Goal: Information Seeking & Learning: Understand process/instructions

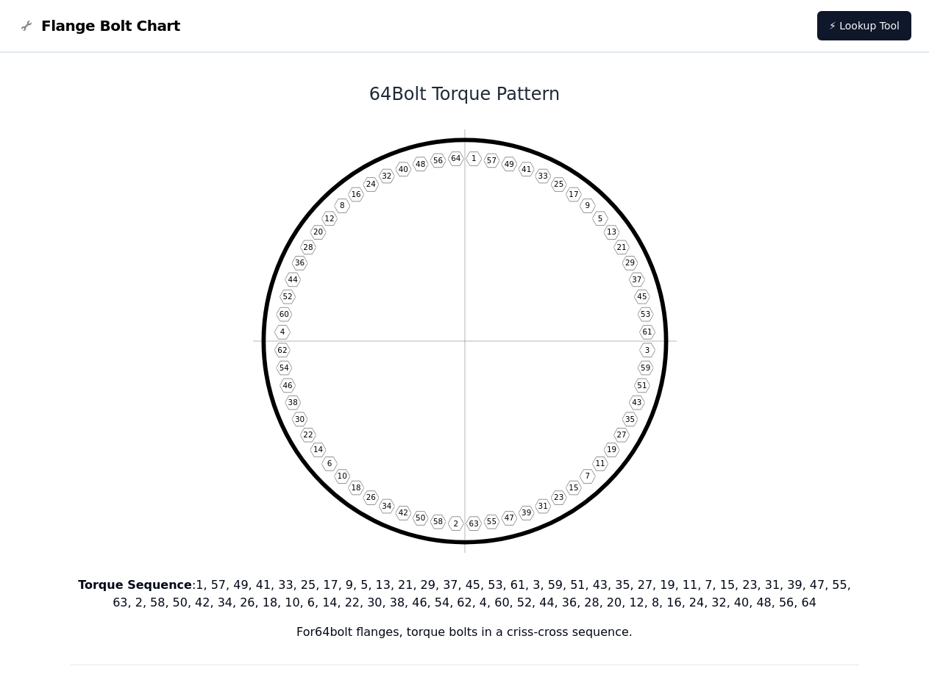
click at [101, 32] on span "Flange Bolt Chart" at bounding box center [110, 25] width 139 height 21
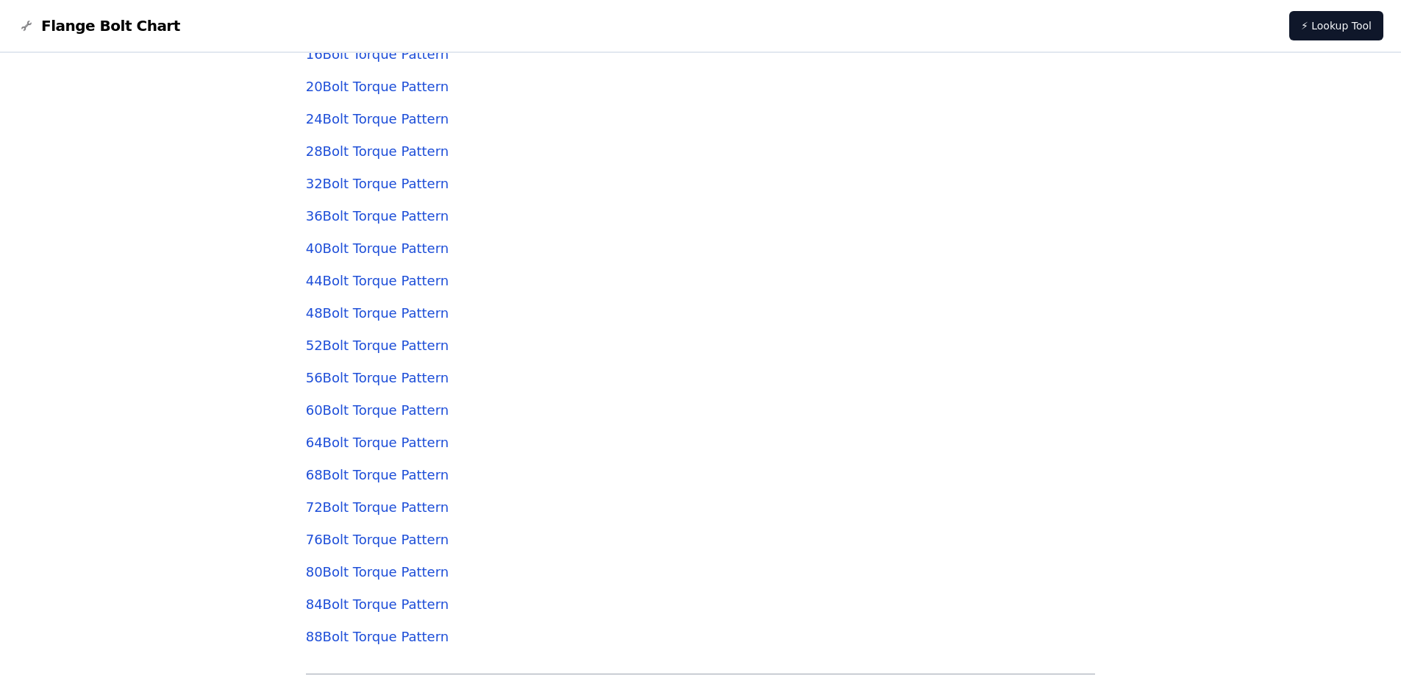
scroll to position [4854, 0]
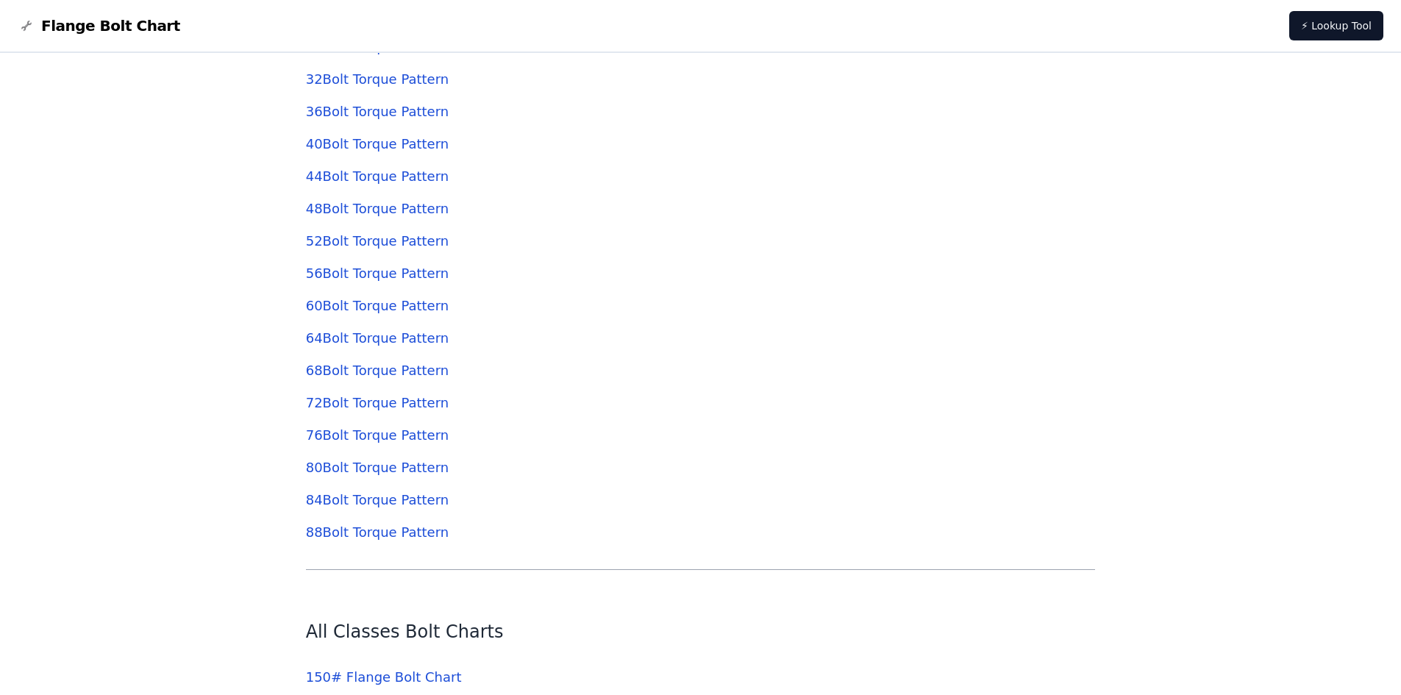
click at [380, 310] on link "60 Bolt Torque Pattern" at bounding box center [377, 305] width 143 height 15
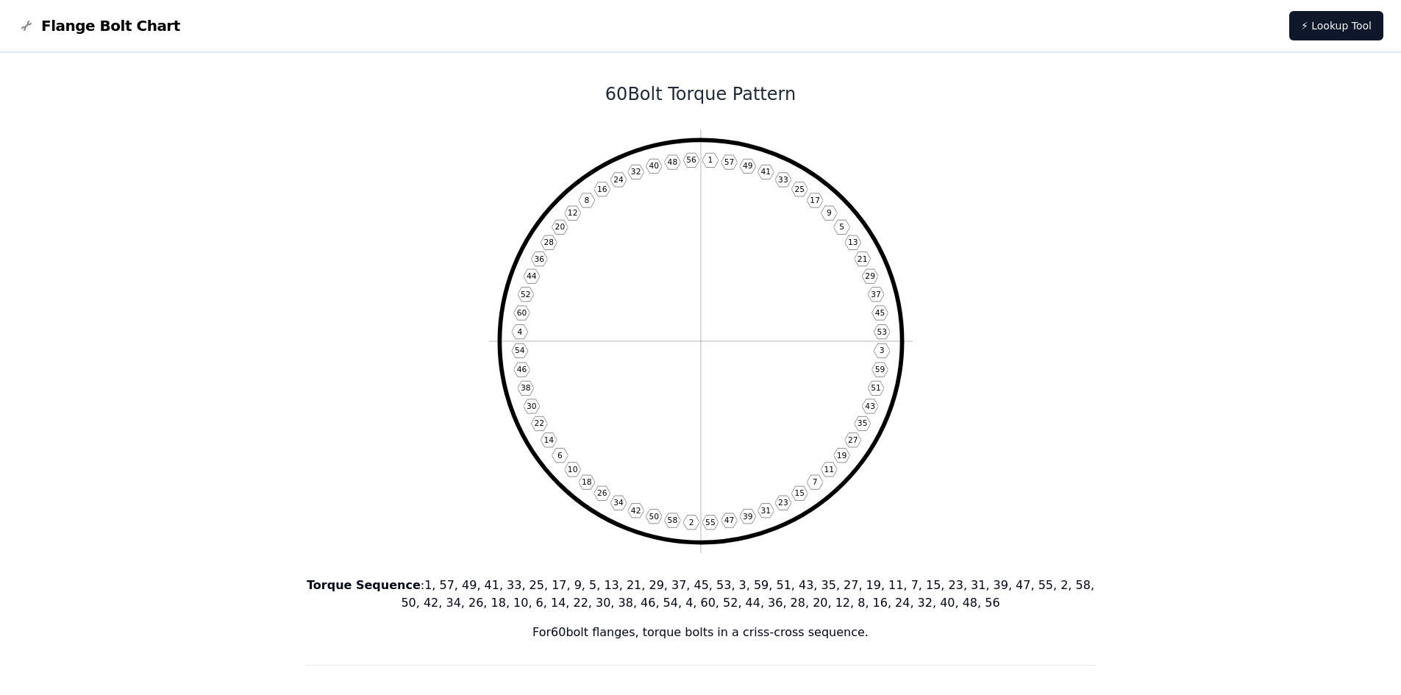
click at [764, 168] on text "41" at bounding box center [765, 172] width 10 height 10
click at [781, 177] on text "33" at bounding box center [783, 180] width 10 height 10
drag, startPoint x: 802, startPoint y: 190, endPoint x: 830, endPoint y: 207, distance: 33.1
click at [803, 190] on text "25" at bounding box center [799, 190] width 10 height 10
click at [816, 201] on text "17" at bounding box center [815, 201] width 10 height 10
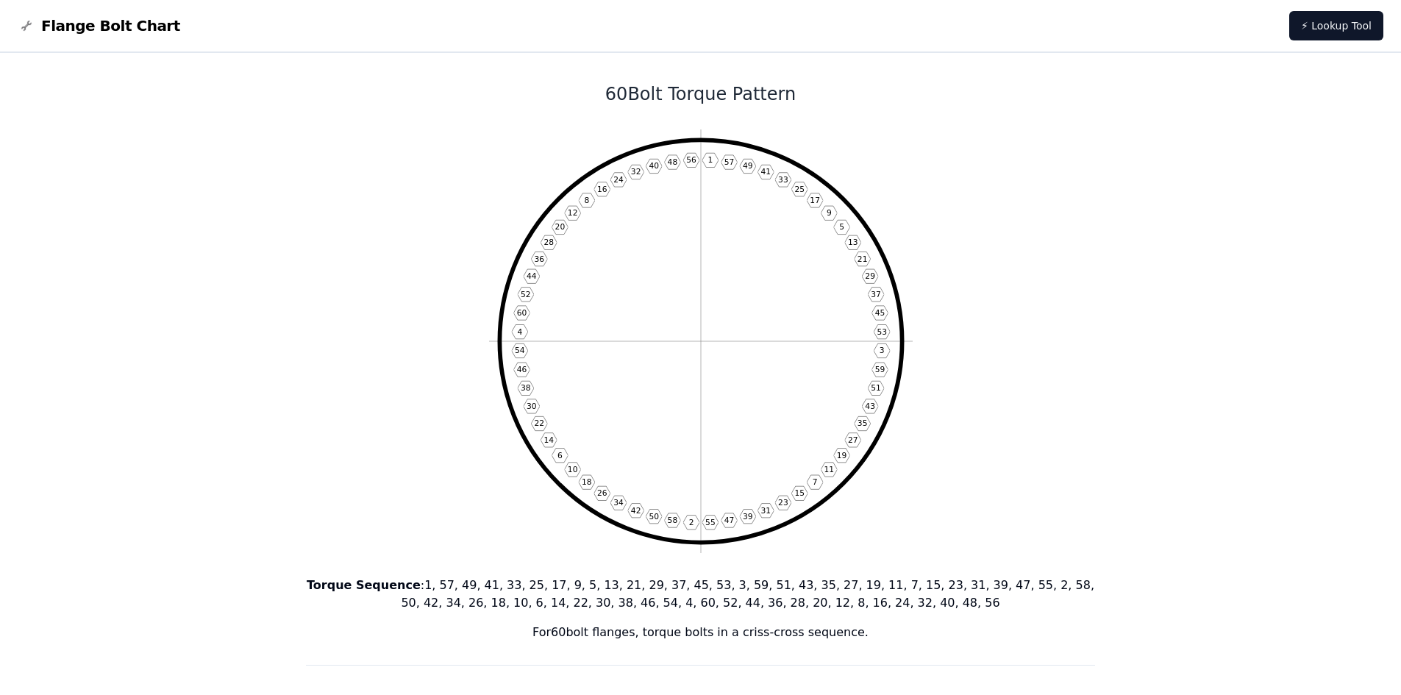
click at [830, 212] on text "9" at bounding box center [828, 213] width 5 height 10
click at [843, 225] on text "5" at bounding box center [841, 227] width 5 height 10
click at [852, 241] on text "13" at bounding box center [852, 243] width 10 height 10
click at [858, 254] on text "21" at bounding box center [862, 259] width 10 height 10
click at [872, 276] on text "29" at bounding box center [870, 276] width 10 height 10
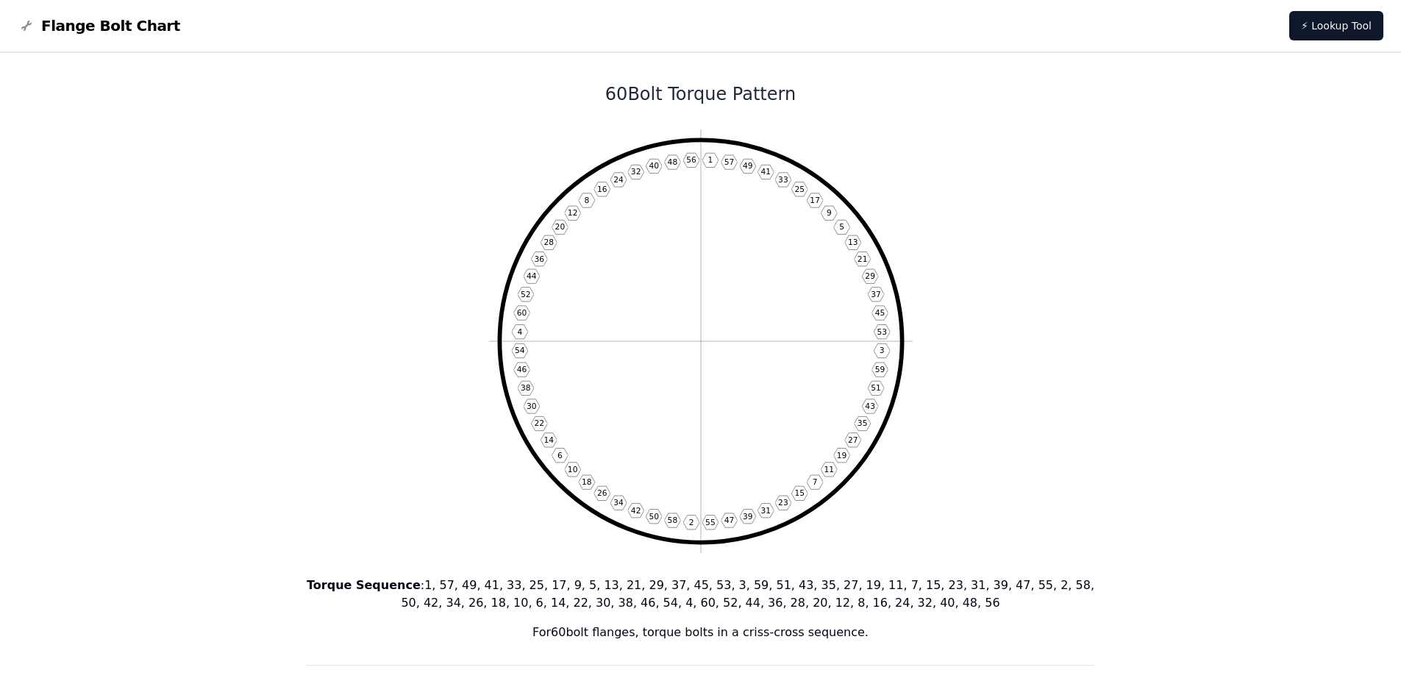
click at [873, 290] on text "37" at bounding box center [876, 295] width 10 height 10
click at [880, 310] on text "45" at bounding box center [879, 313] width 10 height 10
click at [881, 328] on text "53" at bounding box center [882, 332] width 10 height 10
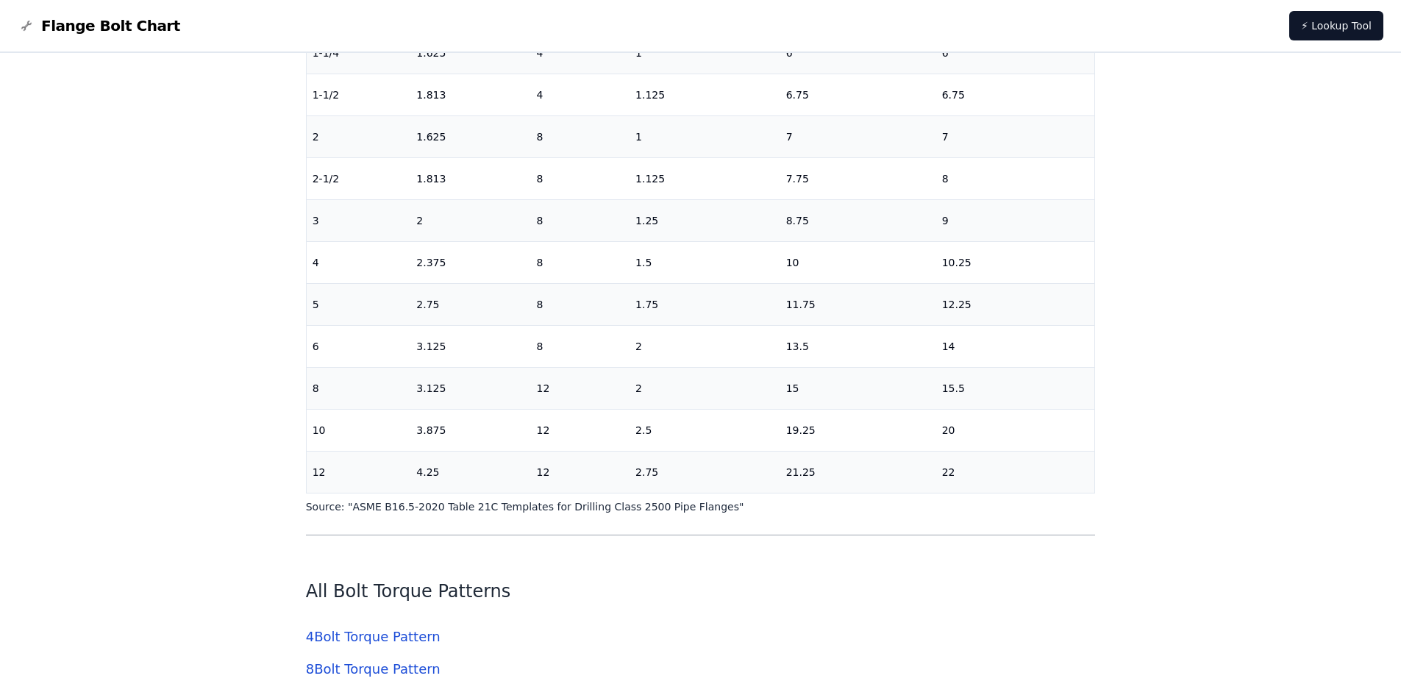
scroll to position [4366, 0]
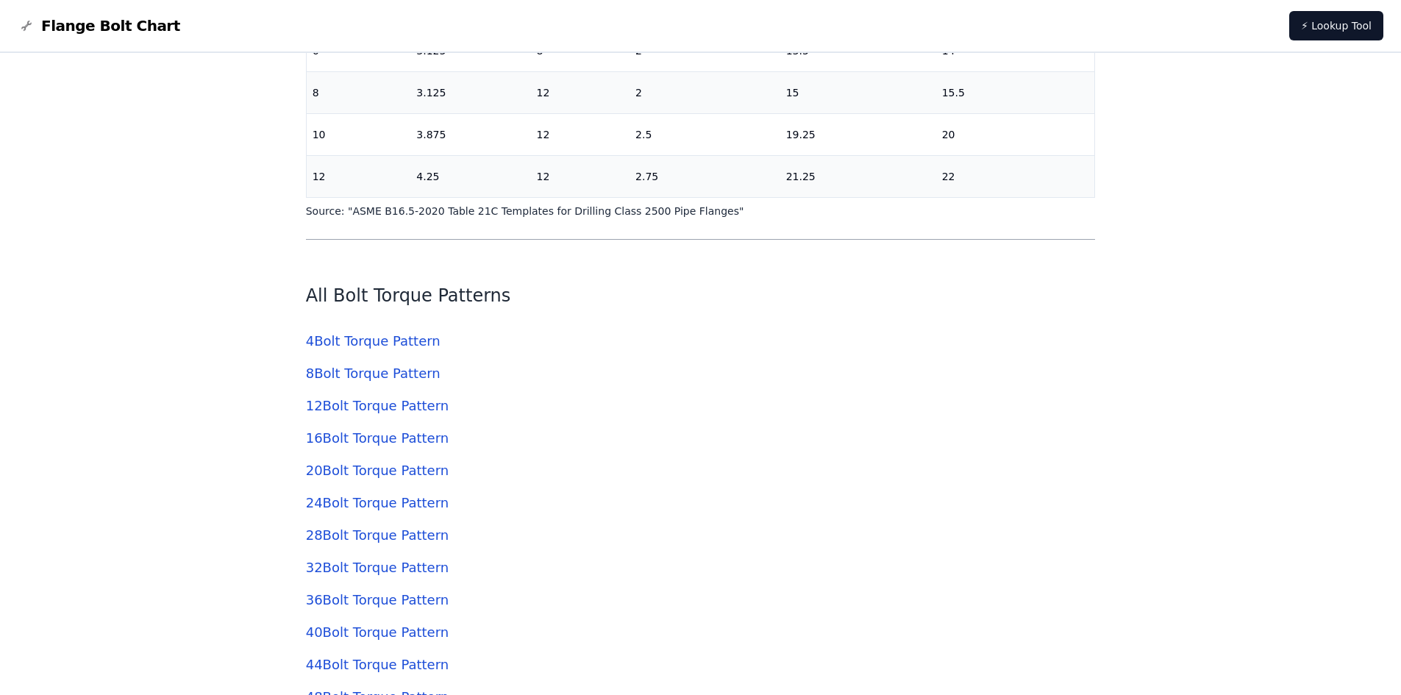
click at [414, 298] on link "All Bolt Torque Patterns" at bounding box center [408, 295] width 205 height 21
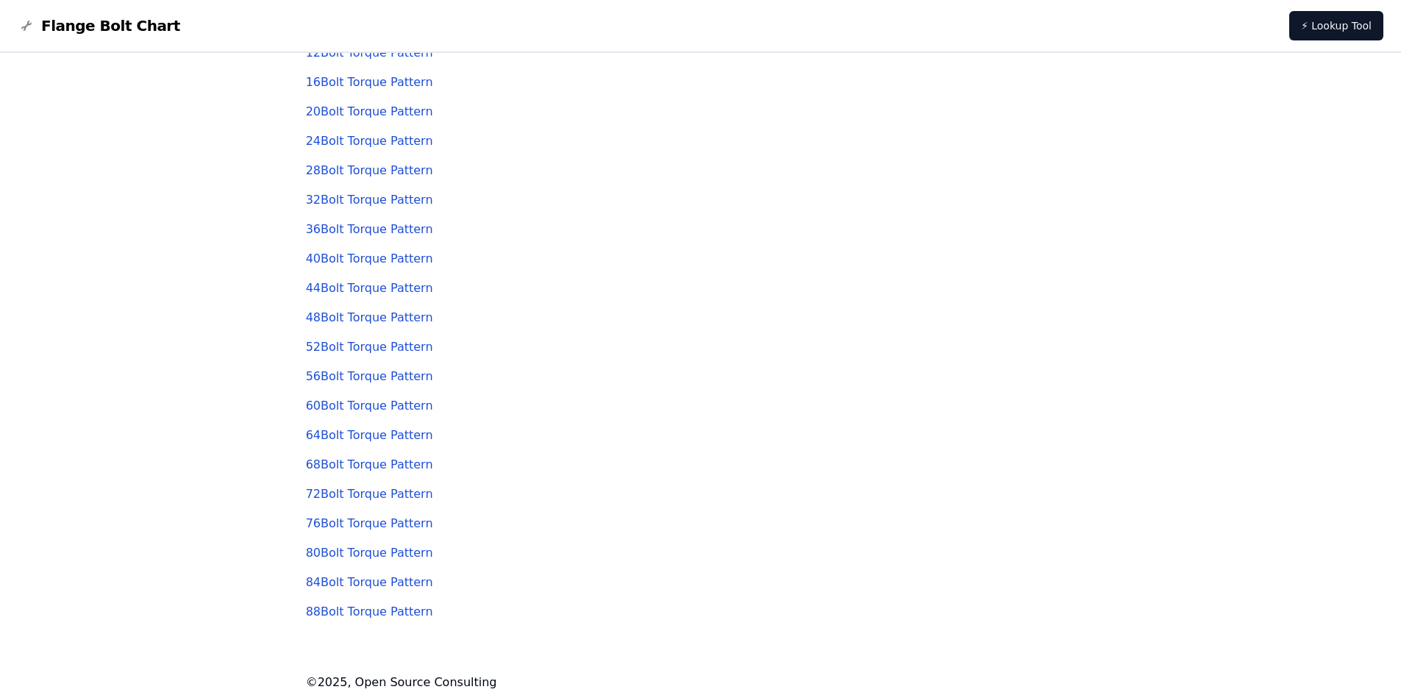
scroll to position [155, 0]
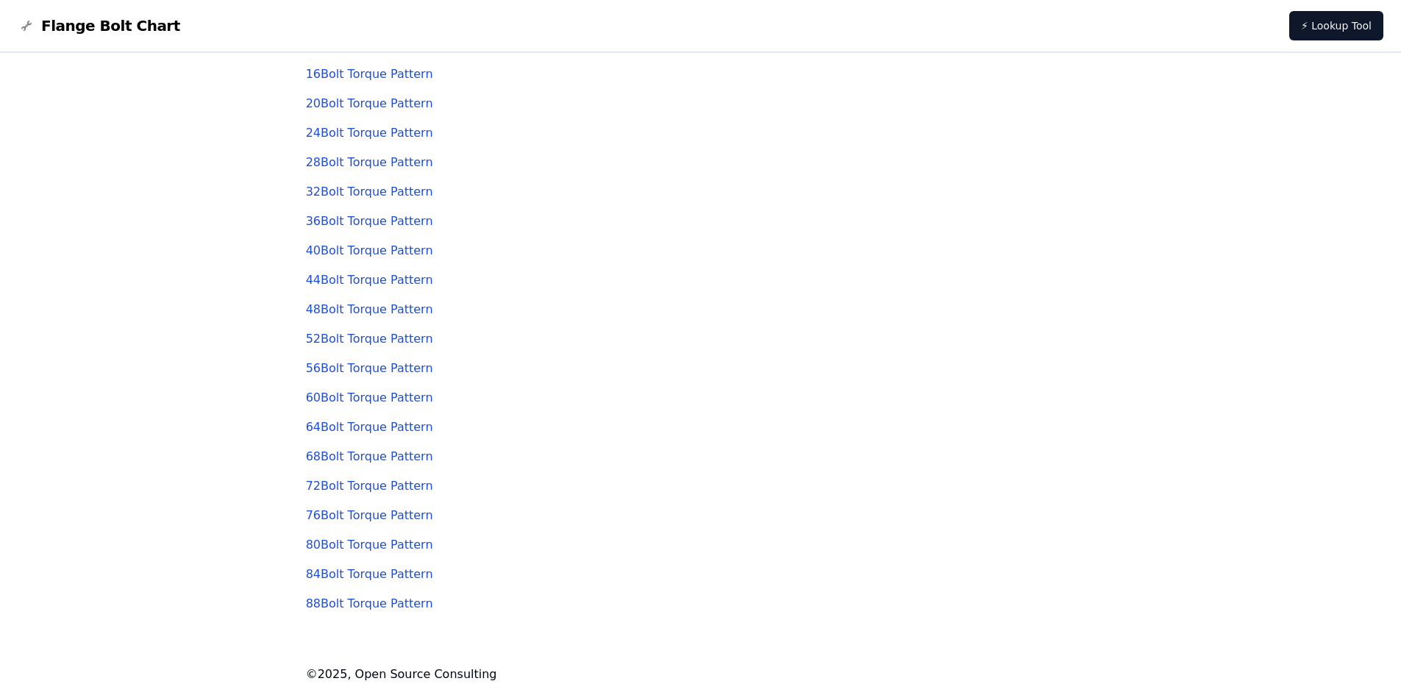
drag, startPoint x: 431, startPoint y: 101, endPoint x: 322, endPoint y: 110, distance: 109.1
click at [322, 110] on div "20 Bolt Torque Pattern" at bounding box center [701, 103] width 790 height 29
copy link "Bolt Torque Pattern"
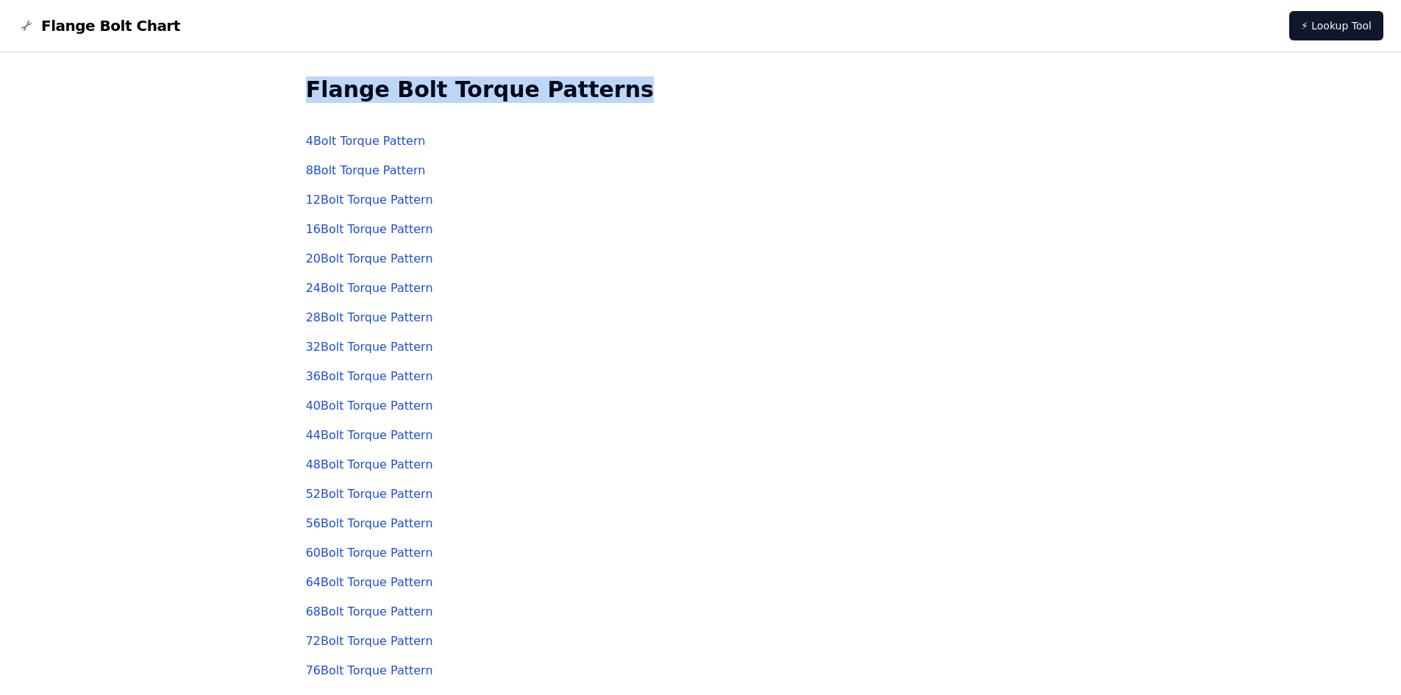
drag, startPoint x: 307, startPoint y: 95, endPoint x: 583, endPoint y: 102, distance: 275.9
click at [583, 102] on h2 "Flange Bolt Torque Patterns" at bounding box center [701, 89] width 790 height 26
copy h2 "Flange Bolt Torque Patterns"
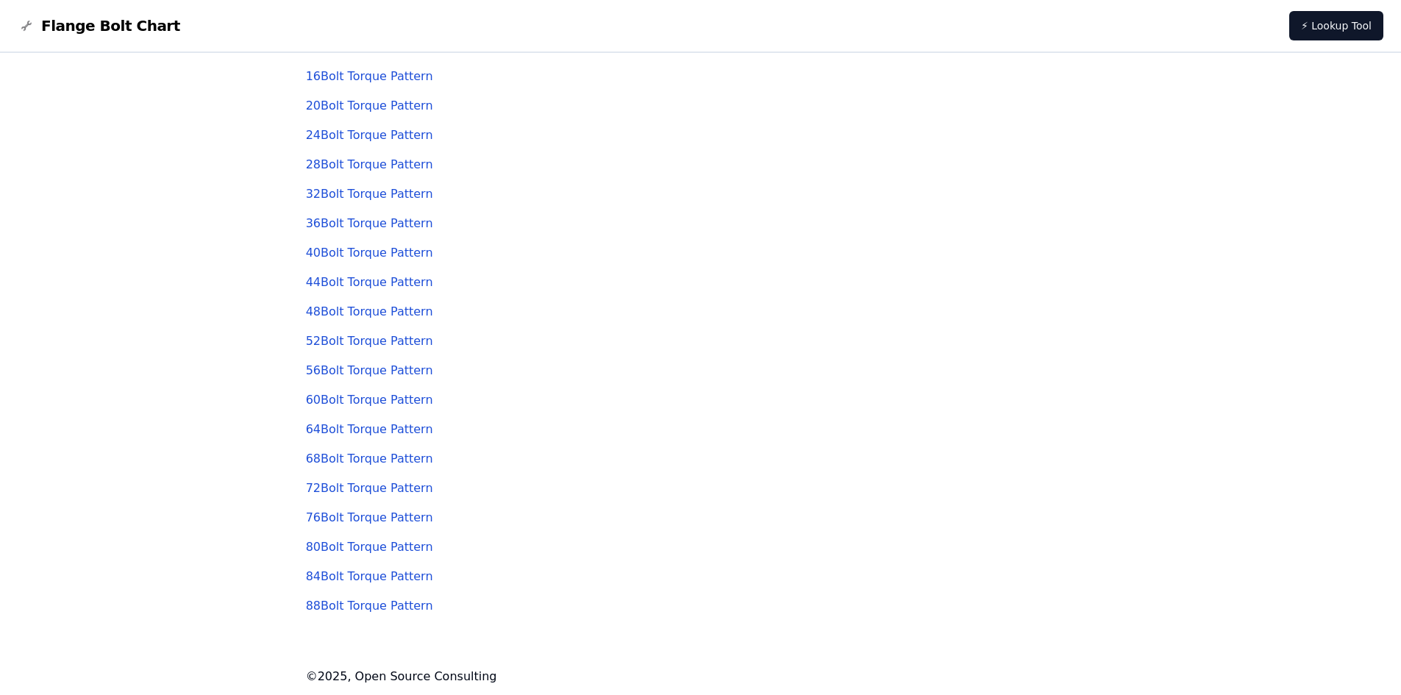
scroll to position [155, 0]
click at [389, 418] on div "64 Bolt Torque Pattern" at bounding box center [701, 427] width 790 height 29
click at [390, 426] on link "64 Bolt Torque Pattern" at bounding box center [369, 427] width 127 height 14
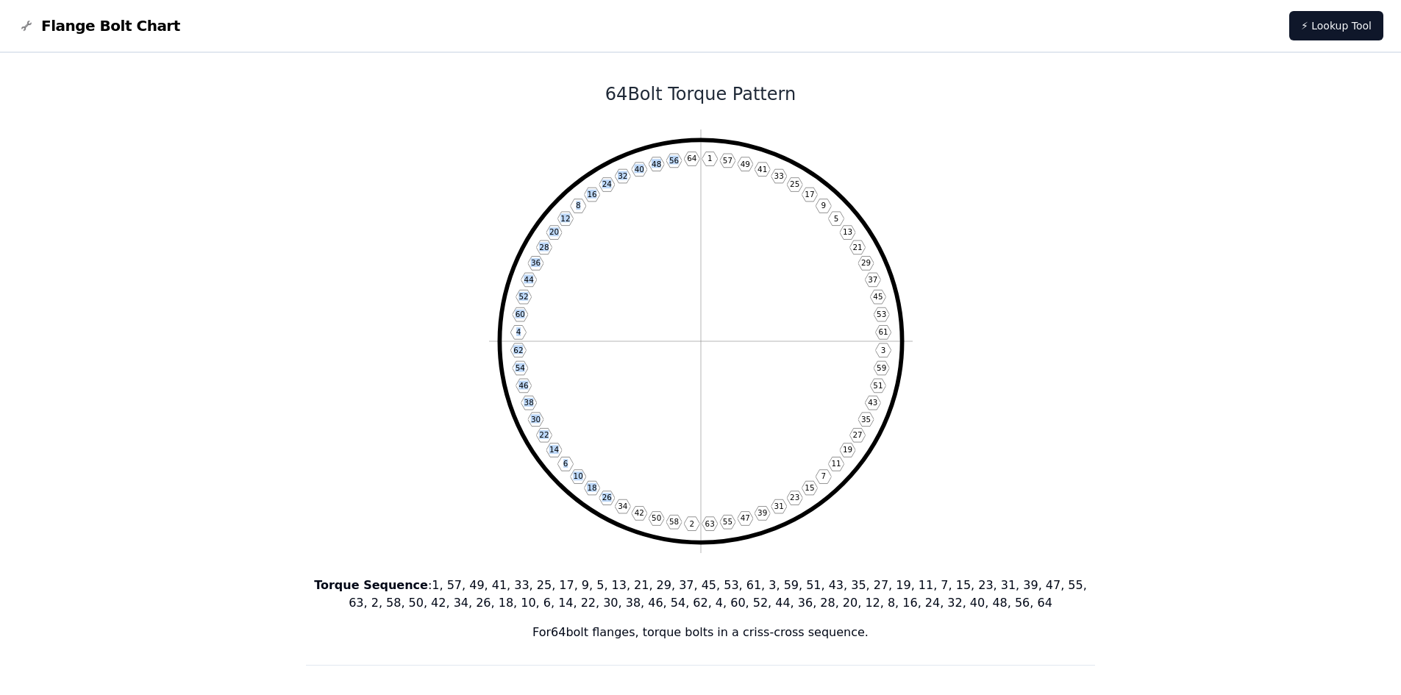
drag, startPoint x: 689, startPoint y: 160, endPoint x: 646, endPoint y: 448, distance: 290.8
click at [646, 449] on icon "1 57 49 41 33 25 17 9 5 13 21 29 37 45 53 61 3 59 51 43 35 27 19 11 7 15 23 31 …" at bounding box center [701, 341] width 424 height 424
click at [714, 190] on icon "1 57 49 41 33 25 17 9 5 13 21 29 37 45 53 61 3 59 51 43 35 27 19 11 7 15 23 31 …" at bounding box center [701, 341] width 424 height 424
drag, startPoint x: 560, startPoint y: 207, endPoint x: 802, endPoint y: 459, distance: 349.0
click at [802, 459] on icon "1 57 49 41 33 25 17 9 5 13 21 29 37 45 53 61 3 59 51 43 35 27 19 11 7 15 23 31 …" at bounding box center [701, 341] width 424 height 424
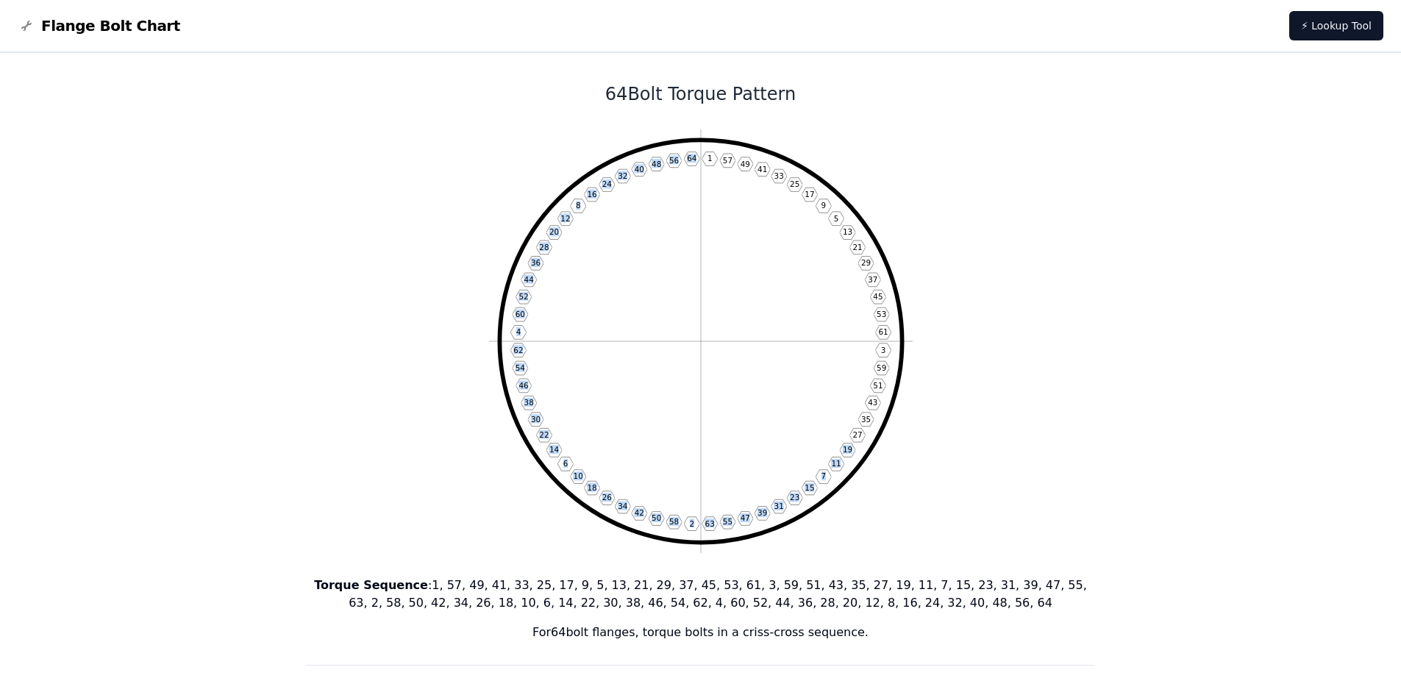
drag, startPoint x: 776, startPoint y: 394, endPoint x: 702, endPoint y: 158, distance: 247.5
click at [702, 158] on icon "1 57 49 41 33 25 17 9 5 13 21 29 37 45 53 61 3 59 51 43 35 27 19 11 7 15 23 31 …" at bounding box center [701, 341] width 424 height 424
drag, startPoint x: 713, startPoint y: 160, endPoint x: 706, endPoint y: 163, distance: 7.9
click at [706, 163] on icon "1 57 49 41 33 25 17 9 5 13 21 29 37 45 53 61 3 59 51 43 35 27 19 11 7 15 23 31 …" at bounding box center [701, 341] width 424 height 424
drag, startPoint x: 688, startPoint y: 527, endPoint x: 697, endPoint y: 527, distance: 8.9
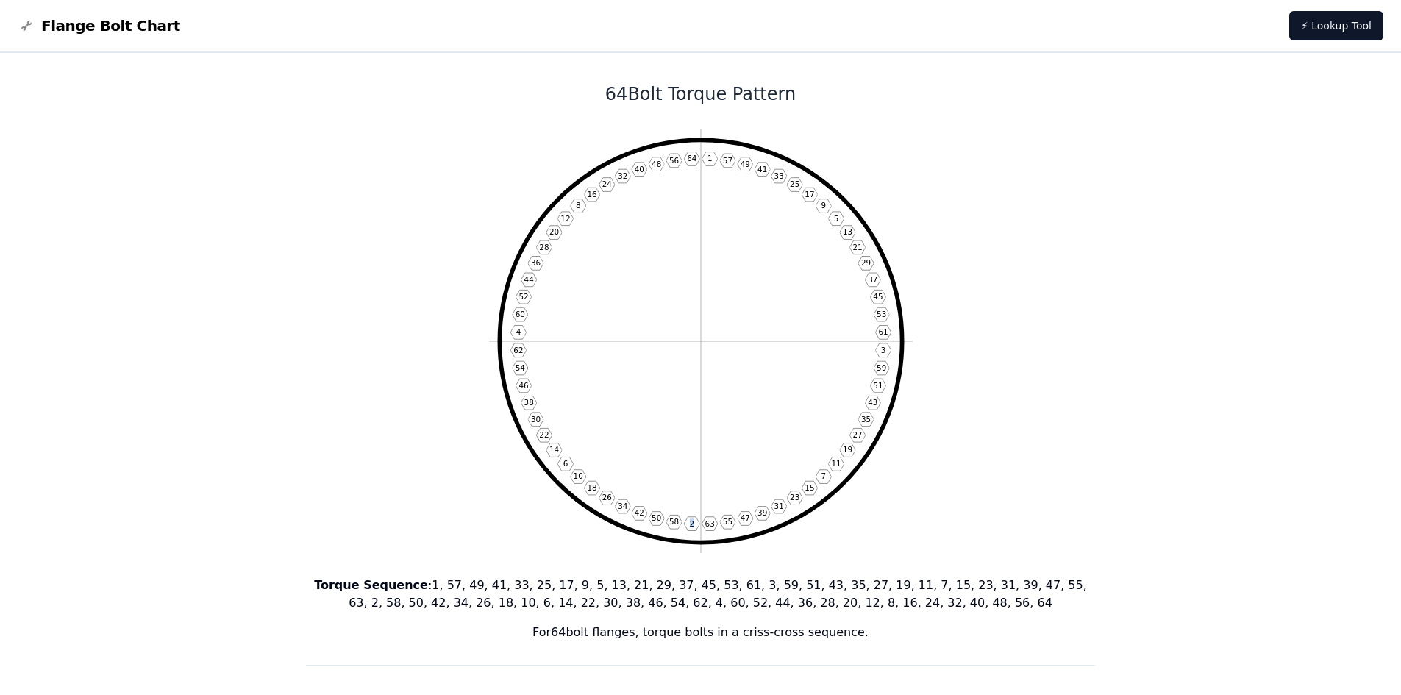
click at [697, 527] on icon "1 57 49 41 33 25 17 9 5 13 21 29 37 45 53 61 3 59 51 43 35 27 19 11 7 15 23 31 …" at bounding box center [701, 341] width 424 height 424
drag, startPoint x: 708, startPoint y: 157, endPoint x: 716, endPoint y: 158, distance: 8.2
click at [716, 158] on icon "1 57 49 41 33 25 17 9 5 13 21 29 37 45 53 61 3 59 51 43 35 27 19 11 7 15 23 31 …" at bounding box center [701, 341] width 424 height 424
drag, startPoint x: 528, startPoint y: 350, endPoint x: 513, endPoint y: 351, distance: 14.7
click at [513, 351] on icon "1 57 49 41 33 25 17 9 5 13 21 29 37 45 53 61 3 59 51 43 35 27 19 11 7 15 23 31 …" at bounding box center [701, 341] width 424 height 424
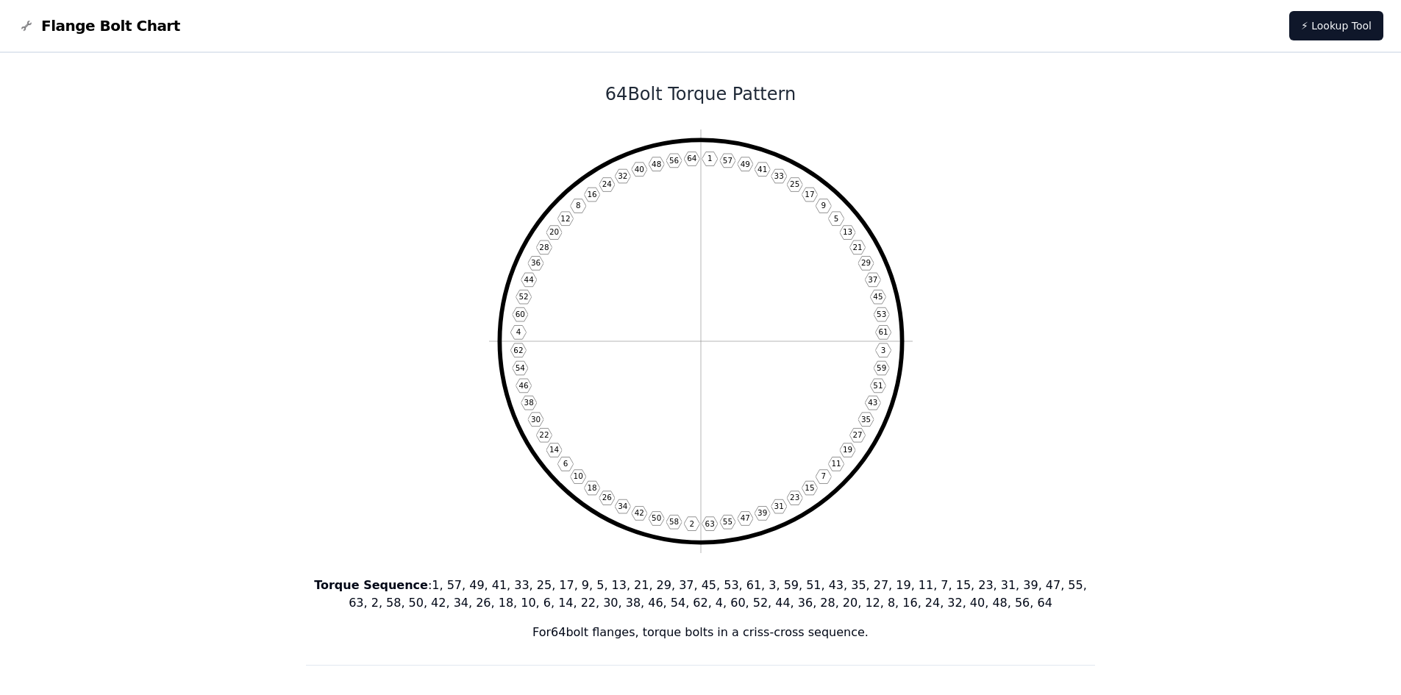
click at [660, 285] on icon "1 57 49 41 33 25 17 9 5 13 21 29 37 45 53 61 3 59 51 43 35 27 19 11 7 15 23 31 …" at bounding box center [701, 341] width 424 height 424
drag, startPoint x: 699, startPoint y: 162, endPoint x: 607, endPoint y: 174, distance: 92.7
click at [607, 174] on icon "1 57 49 41 33 25 17 9 5 13 21 29 37 45 53 61 3 59 51 43 35 27 19 11 7 15 23 31 …" at bounding box center [701, 341] width 424 height 424
click at [738, 363] on icon "1 57 49 41 33 25 17 9 5 13 21 29 37 45 53 61 3 59 51 43 35 27 19 11 7 15 23 31 …" at bounding box center [701, 341] width 424 height 424
